Goal: Find specific page/section: Find specific page/section

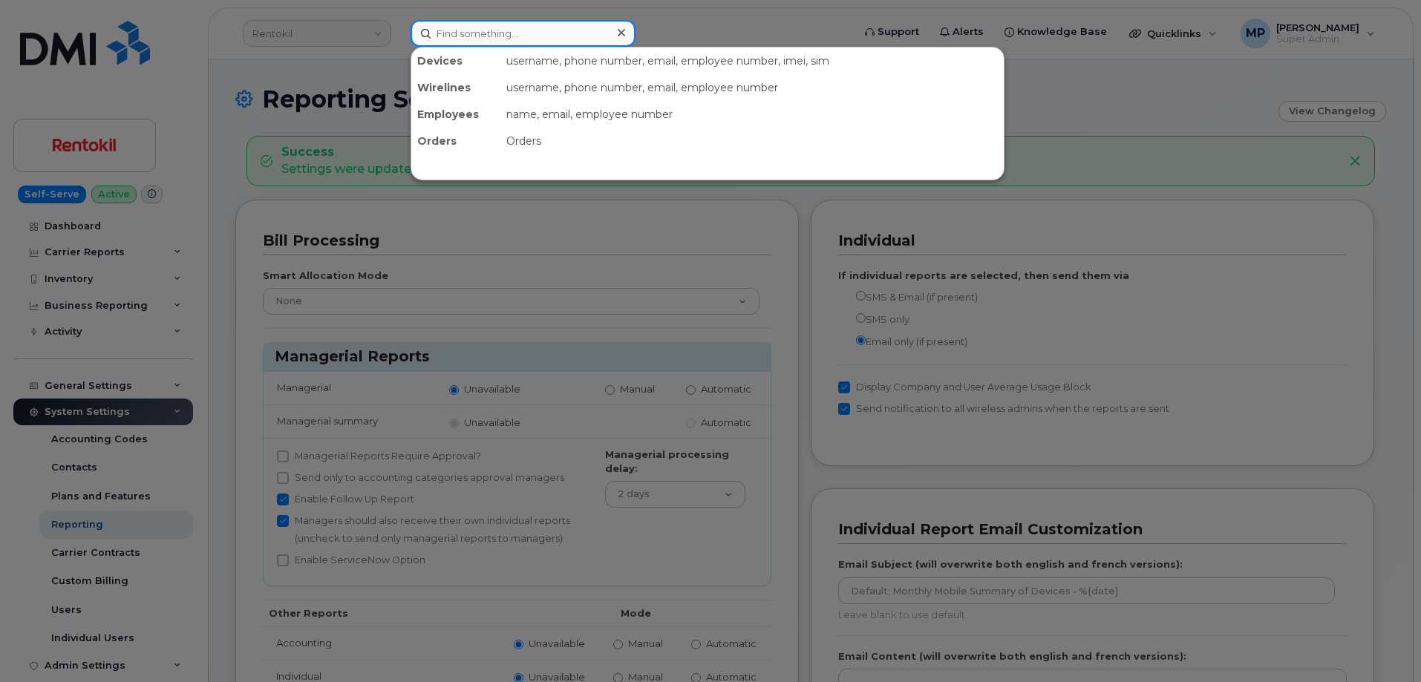
click at [551, 39] on input at bounding box center [522, 33] width 225 height 27
paste input "2562826525"
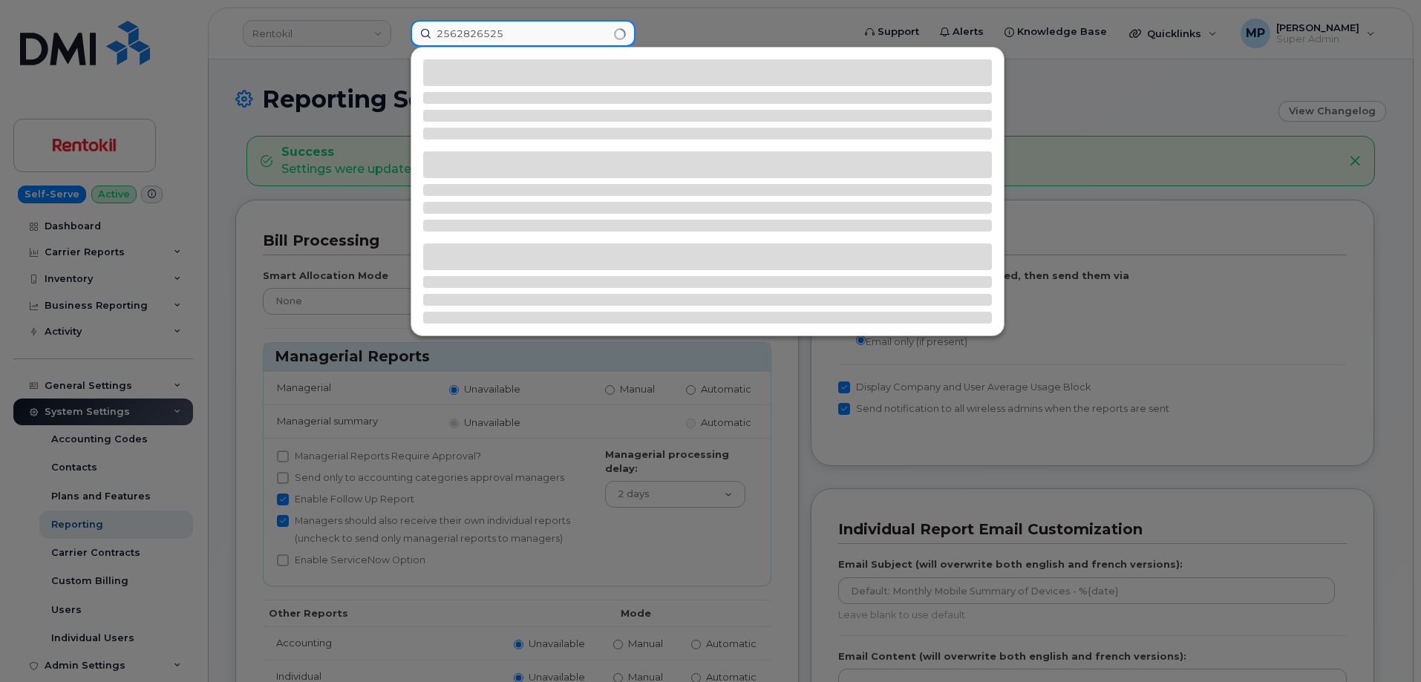
type input "2562826525"
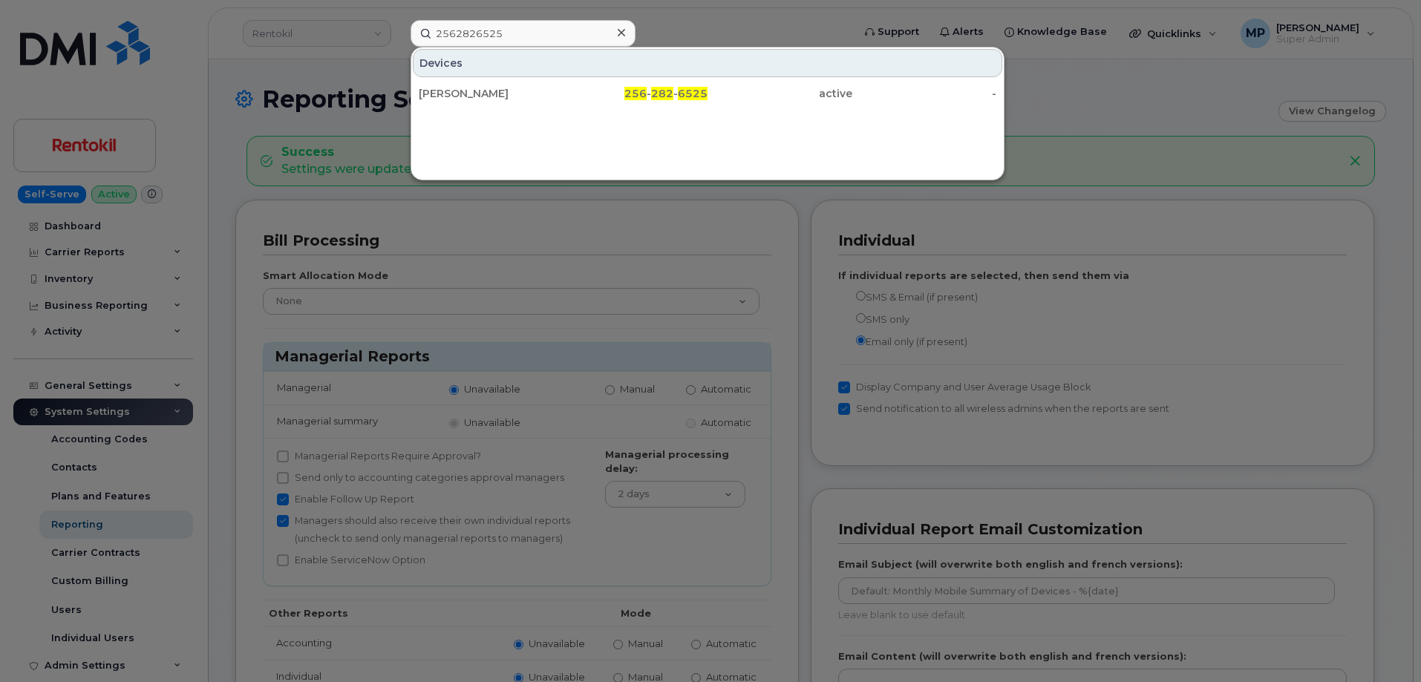
click at [483, 79] on div "JEREMY KINCER 256 - 282 - 6525 active -" at bounding box center [707, 94] width 592 height 30
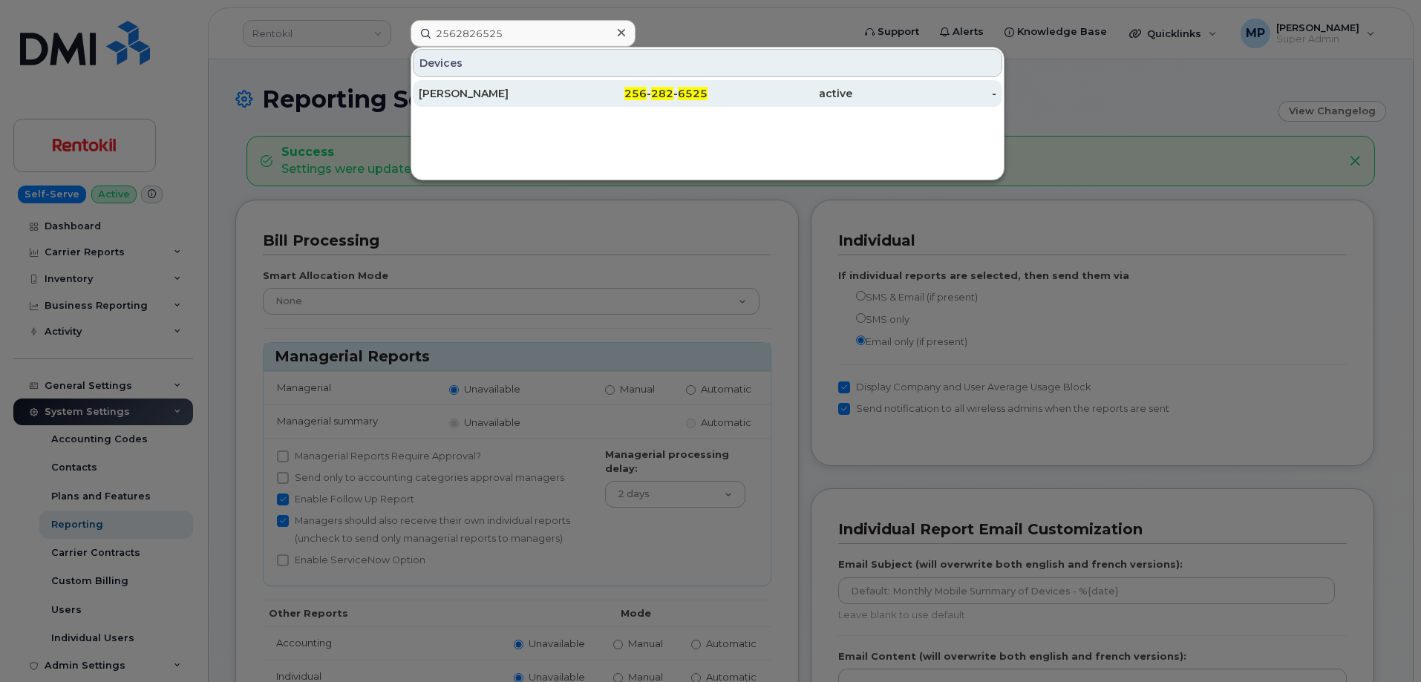
click at [487, 88] on div "[PERSON_NAME]" at bounding box center [491, 93] width 145 height 15
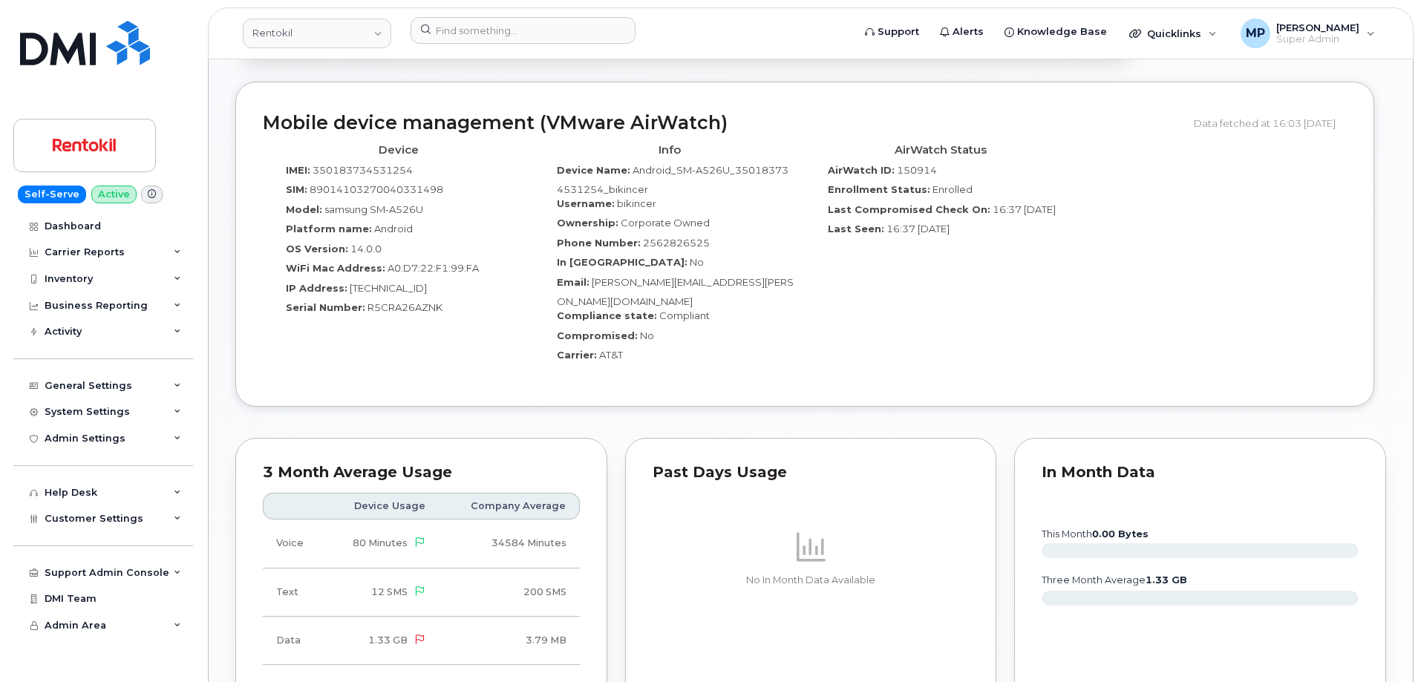
scroll to position [1188, 0]
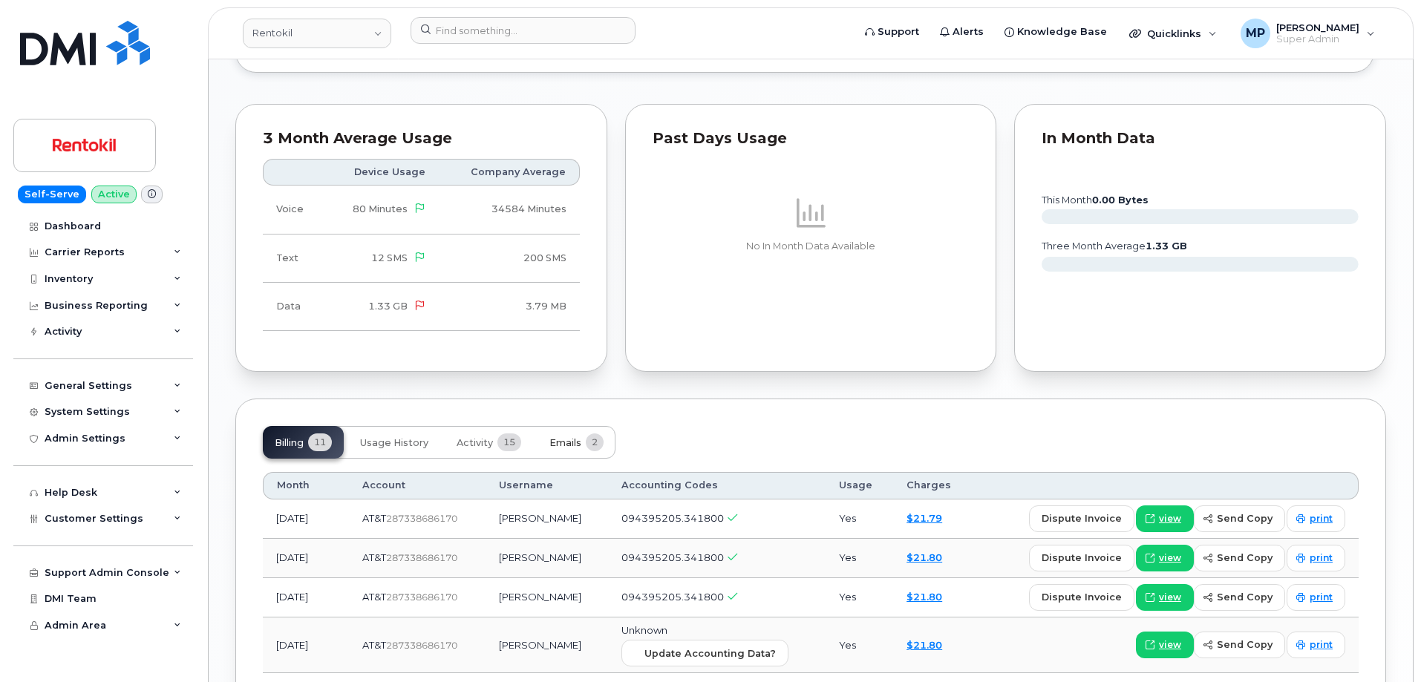
click at [566, 437] on span "Emails" at bounding box center [565, 443] width 32 height 12
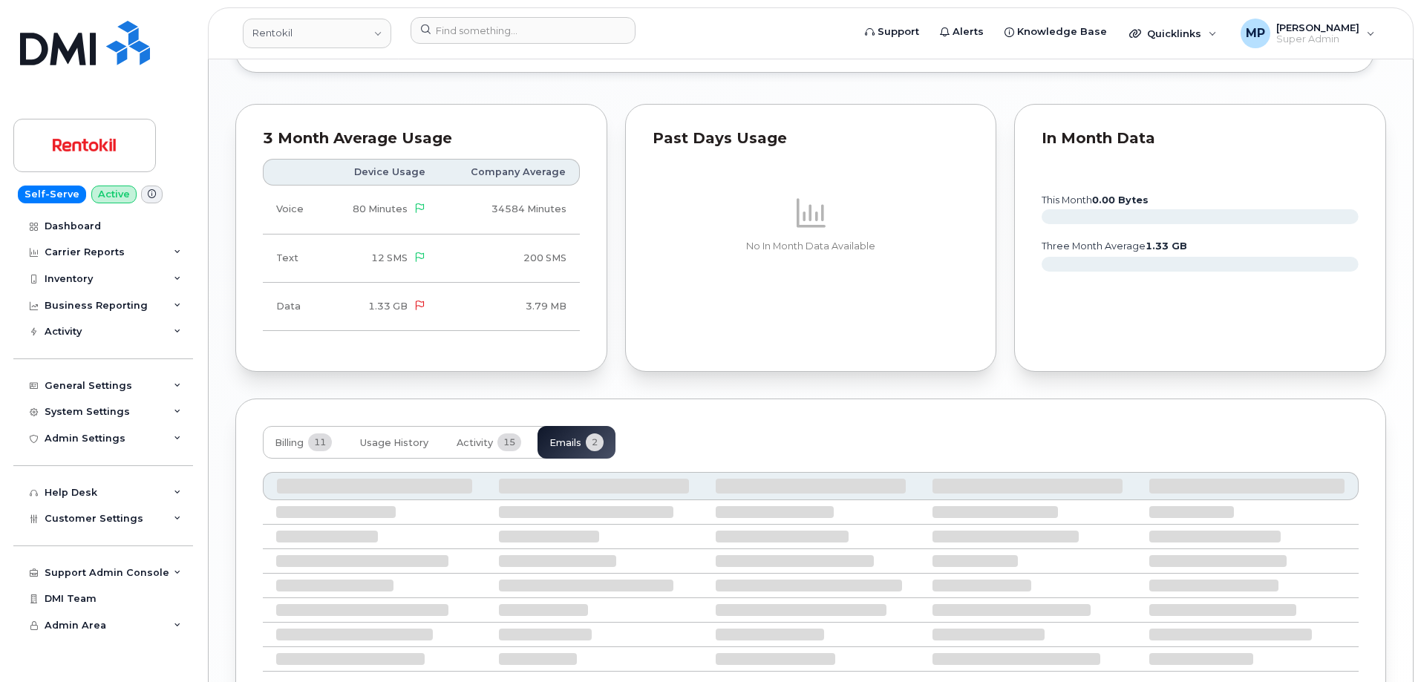
scroll to position [1145, 0]
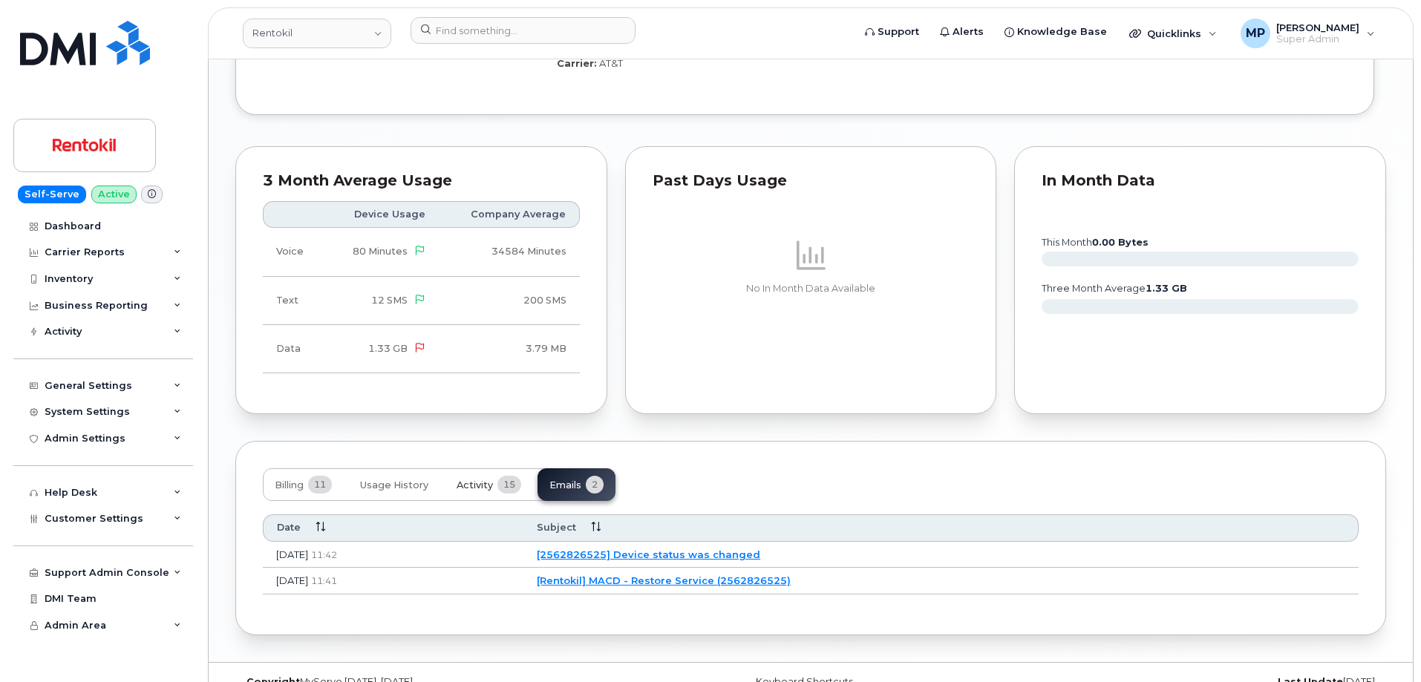
click at [482, 479] on span "Activity" at bounding box center [474, 485] width 36 height 12
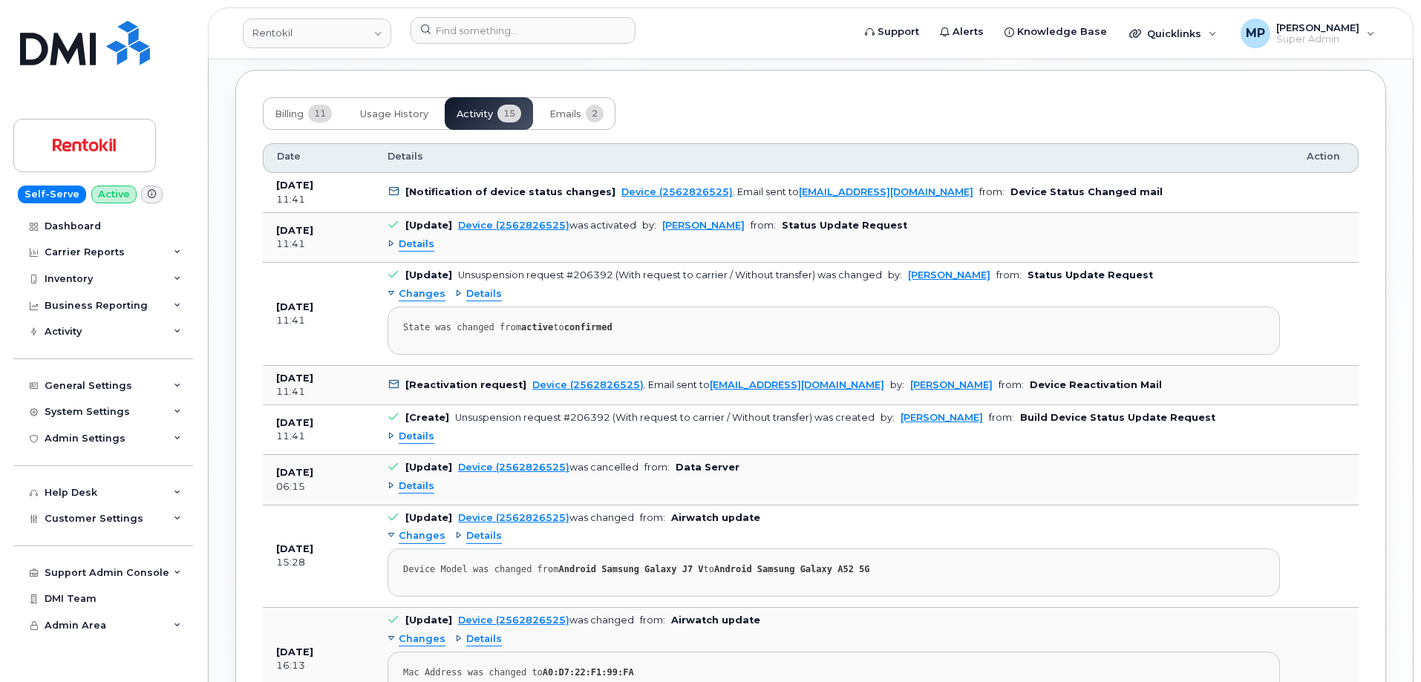
scroll to position [1591, 0]
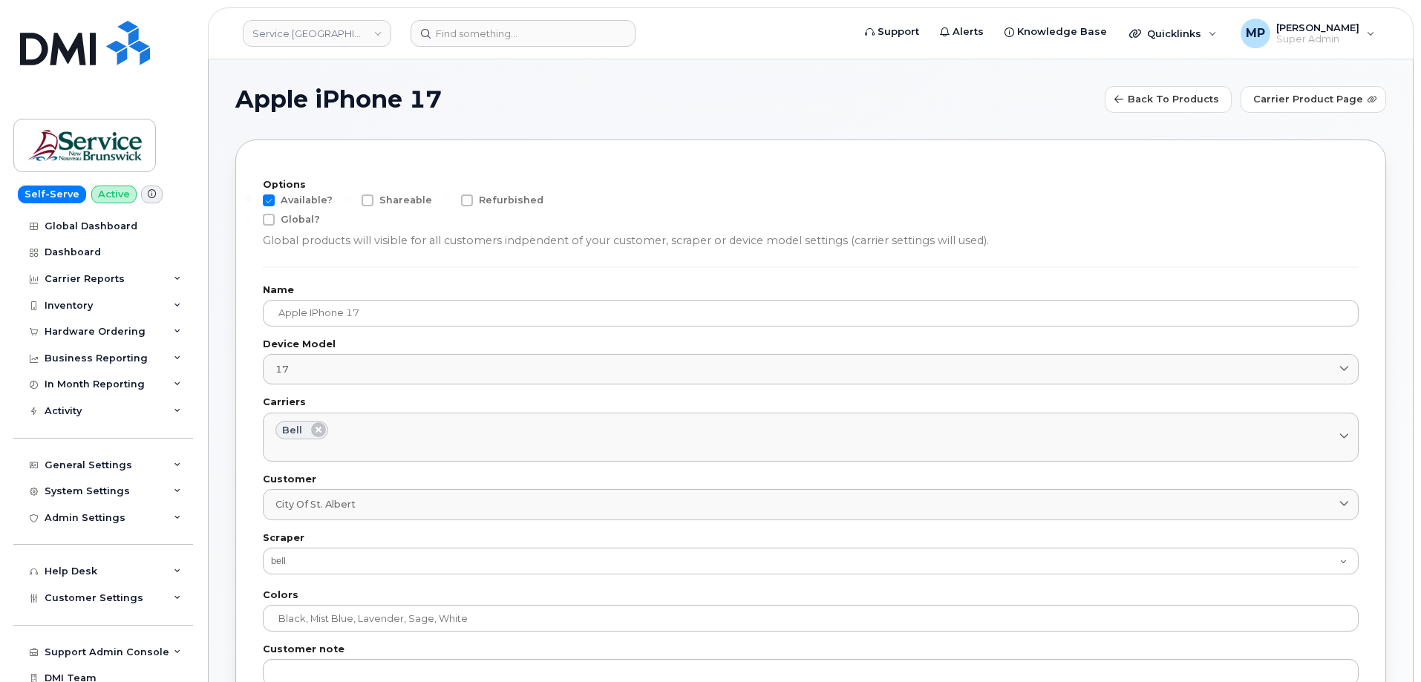
select select "bell"
click at [693, 86] on div "Apple iPhone 17 Back to products Carrier product page" at bounding box center [810, 99] width 1150 height 27
